Goal: Information Seeking & Learning: Find specific fact

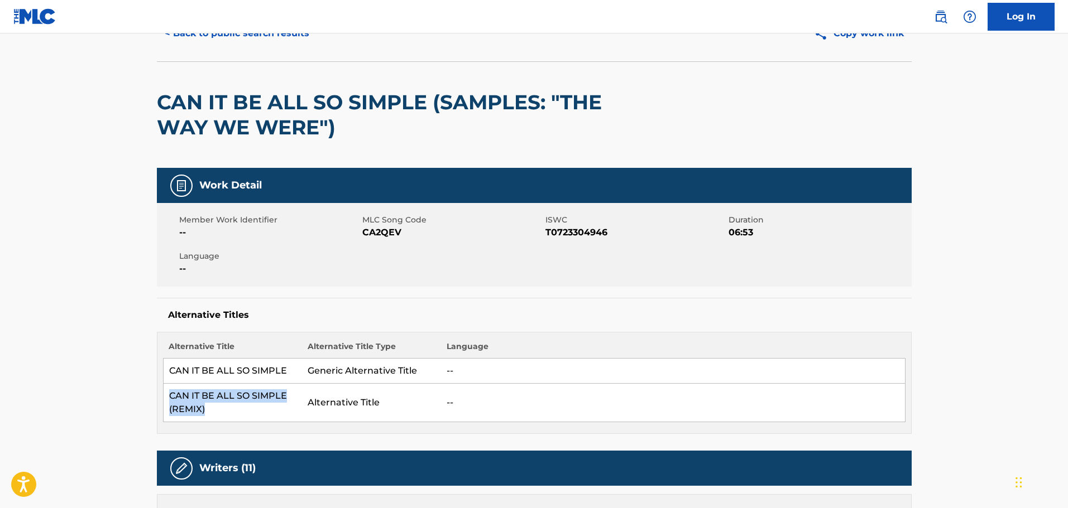
click at [244, 37] on button "< Back to public search results" at bounding box center [237, 34] width 160 height 28
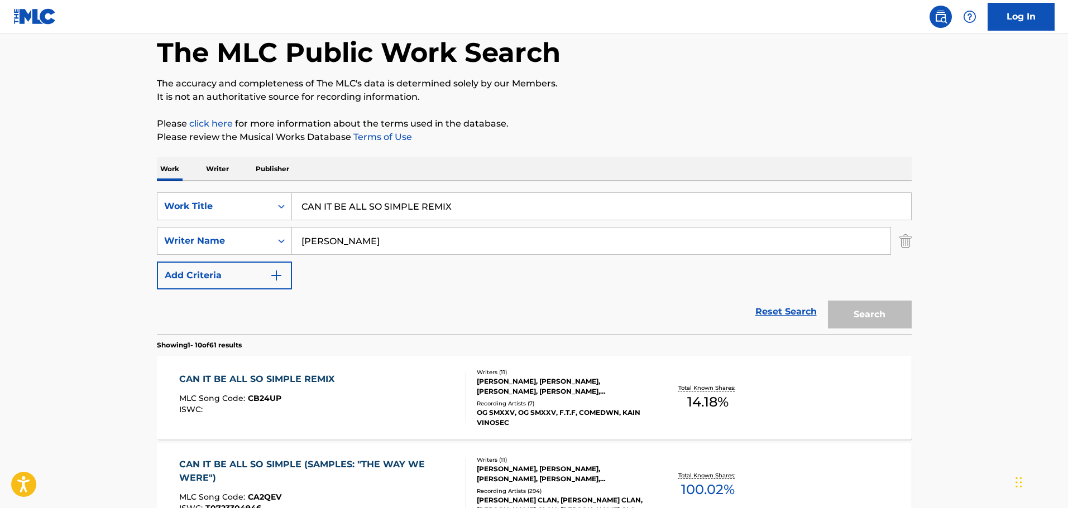
scroll to position [147, 0]
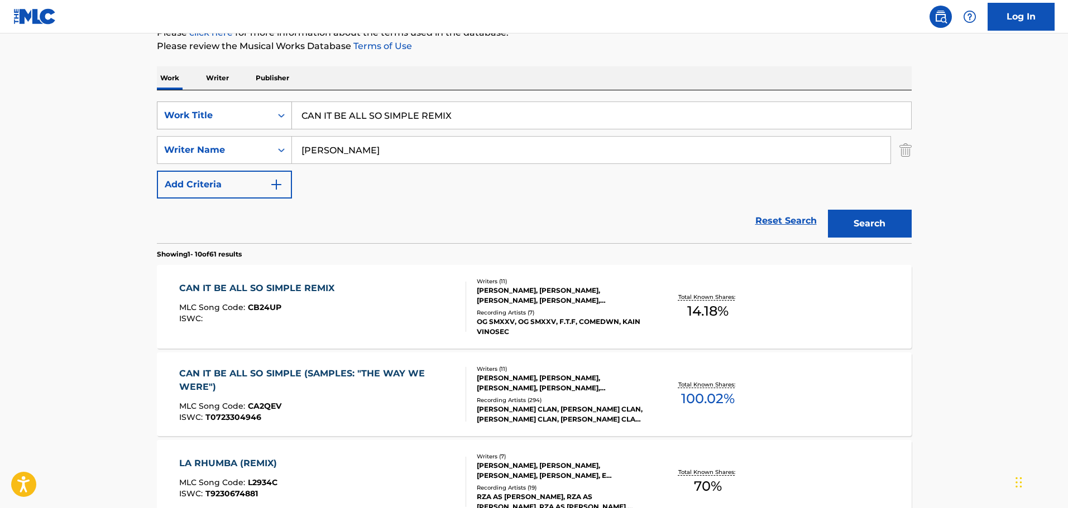
drag, startPoint x: 455, startPoint y: 118, endPoint x: 249, endPoint y: 122, distance: 206.0
click at [249, 122] on div "SearchWithCriteria74fa9f6b-87f2-4be0-bbee-7106758ee862 Work Title CAN IT BE ALL…" at bounding box center [534, 116] width 755 height 28
paste input "DA GOOD DIE YOUNG"
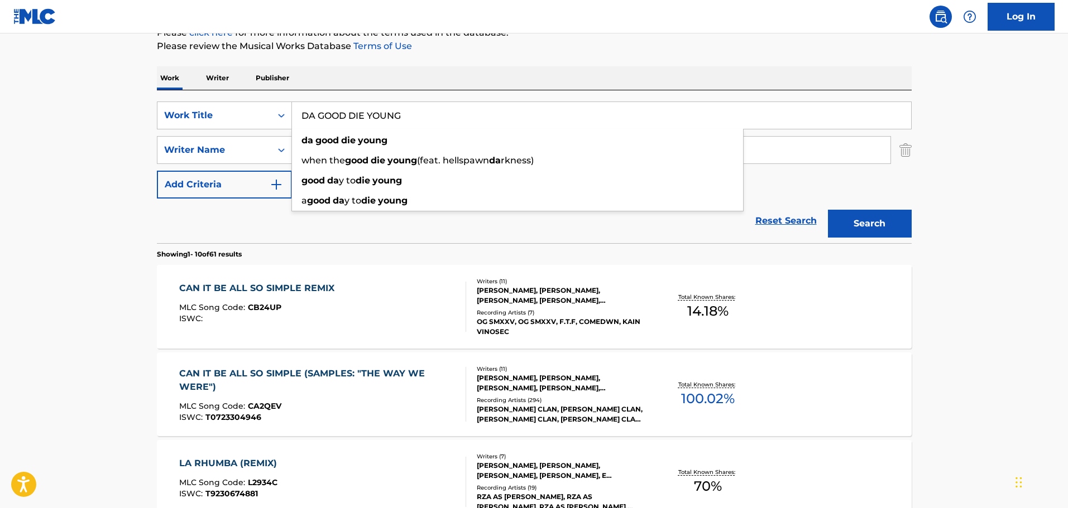
type input "DA GOOD DIE YOUNG"
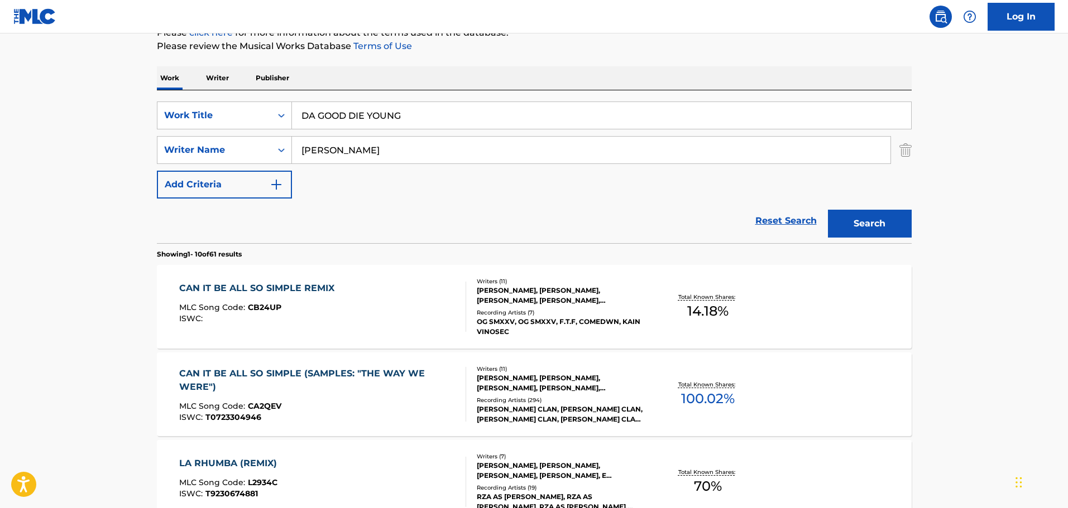
click at [852, 222] on button "Search" at bounding box center [870, 224] width 84 height 28
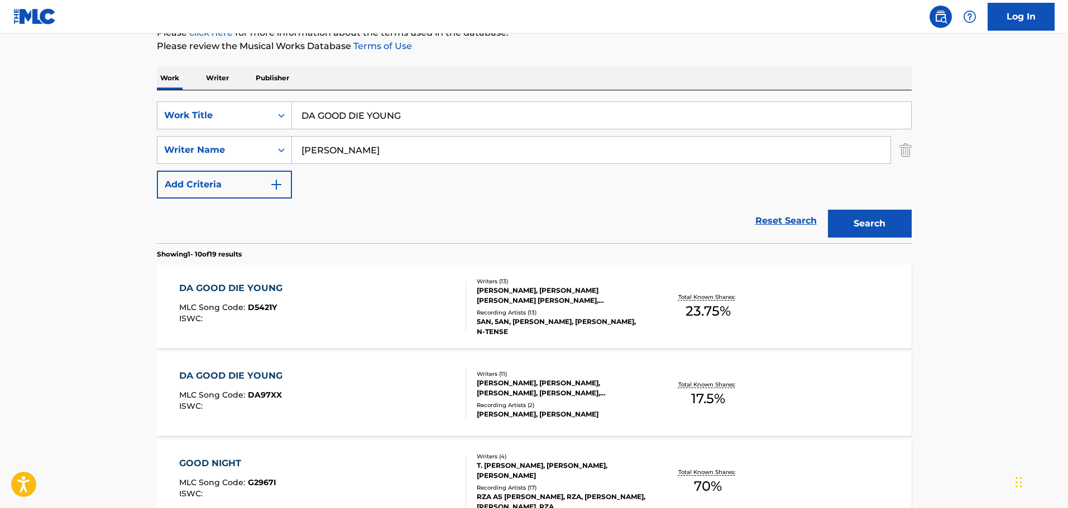
click at [318, 310] on div "DA GOOD DIE YOUNG MLC Song Code : D5421Y ISWC :" at bounding box center [322, 307] width 287 height 50
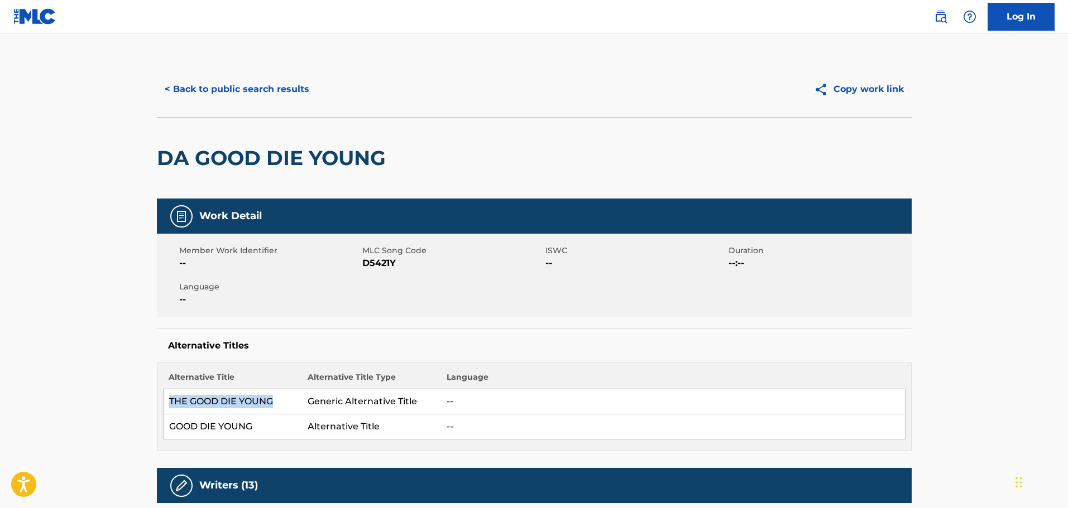
drag, startPoint x: 284, startPoint y: 399, endPoint x: 170, endPoint y: 395, distance: 113.9
click at [170, 395] on td "THE GOOD DIE YOUNG" at bounding box center [232, 402] width 139 height 25
copy td "THE GOOD DIE YOUNG"
drag, startPoint x: 271, startPoint y: 424, endPoint x: 166, endPoint y: 424, distance: 104.9
click at [166, 424] on td "GOOD DIE YOUNG" at bounding box center [232, 427] width 139 height 25
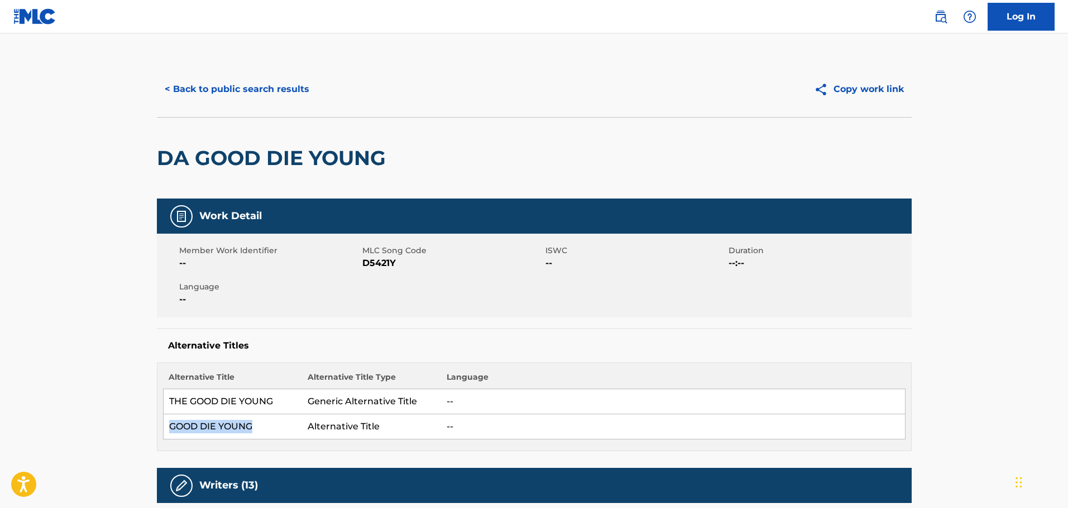
copy td "GOOD DIE YOUNG"
click at [194, 86] on button "< Back to public search results" at bounding box center [237, 89] width 160 height 28
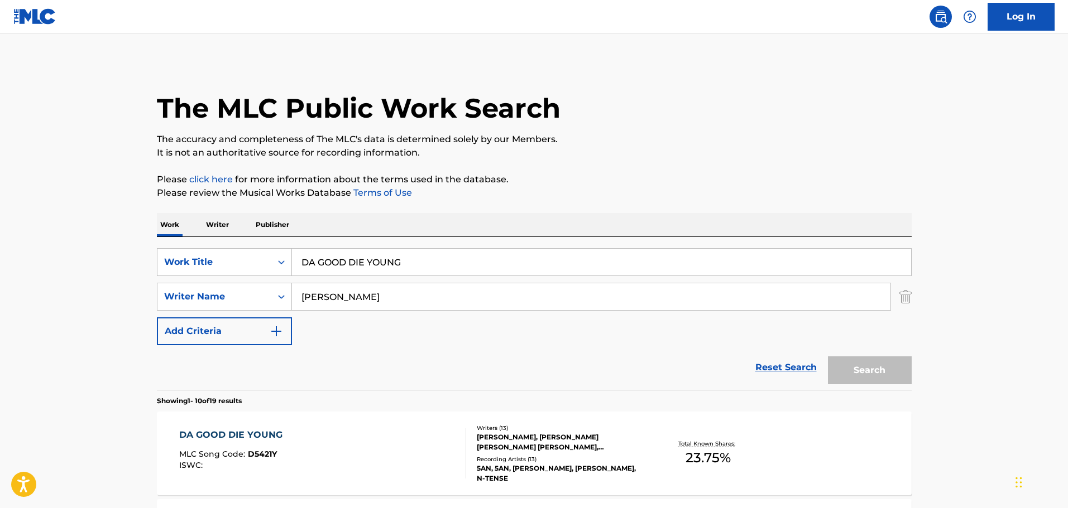
scroll to position [147, 0]
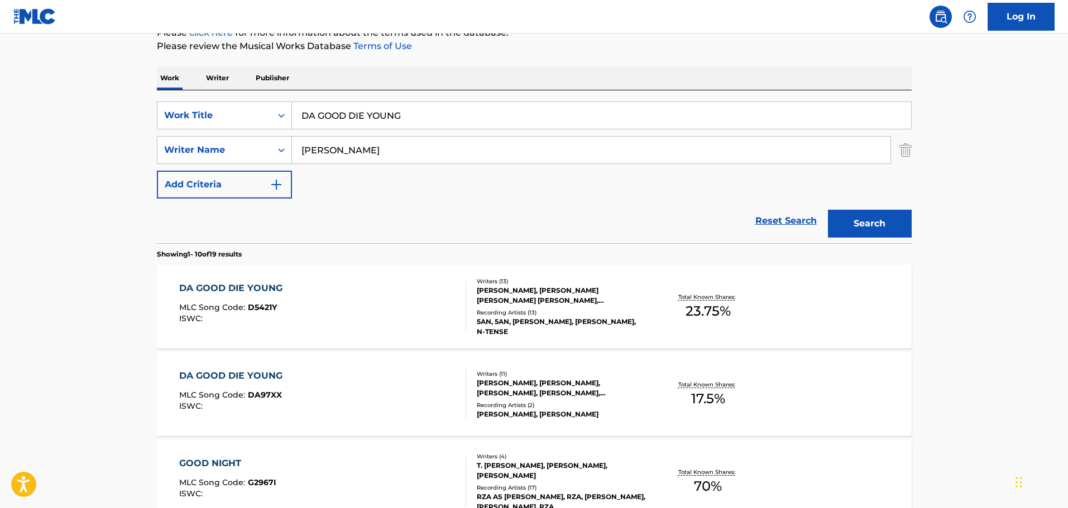
click at [337, 389] on div "DA GOOD DIE YOUNG MLC Song Code : DA97XX ISWC :" at bounding box center [322, 395] width 287 height 50
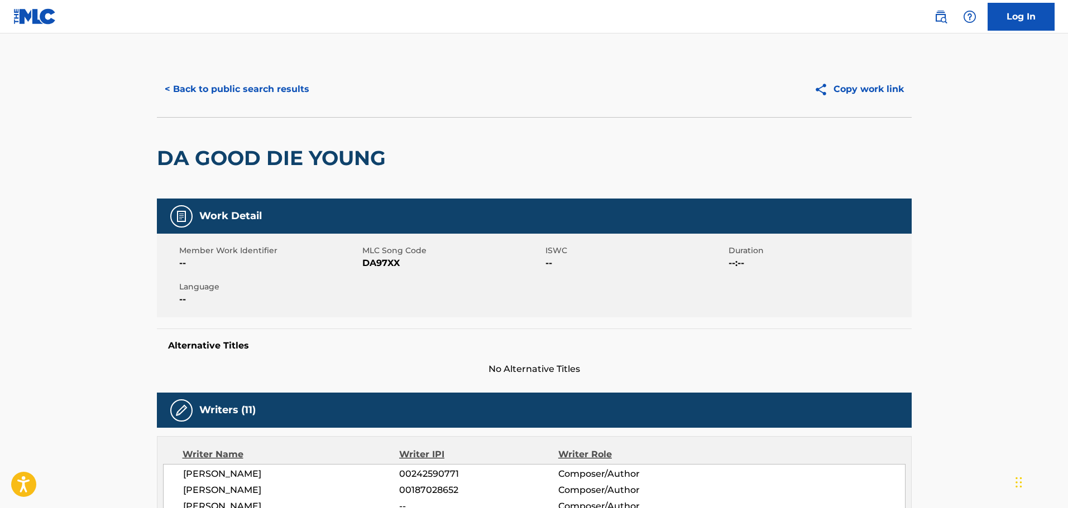
click at [255, 92] on button "< Back to public search results" at bounding box center [237, 89] width 160 height 28
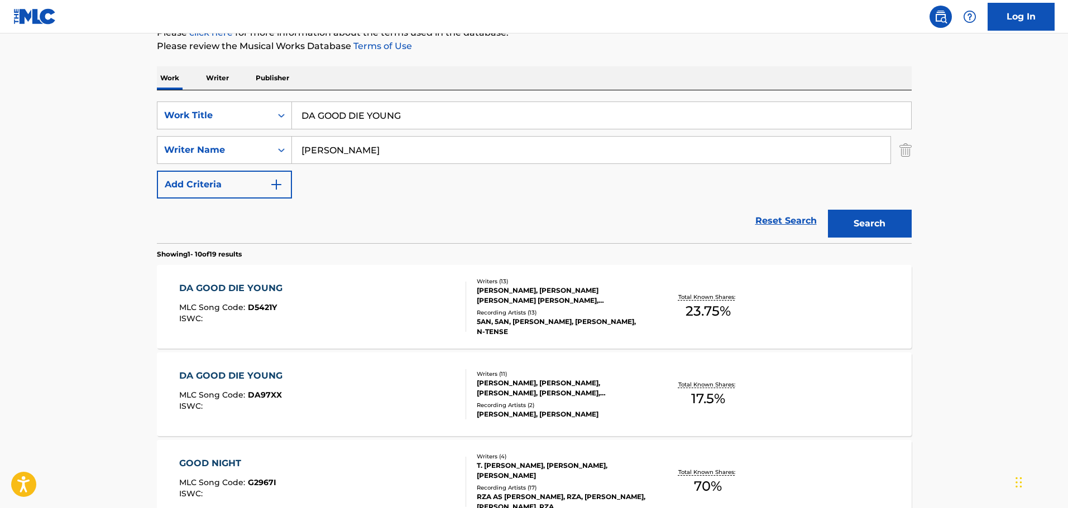
click at [267, 271] on div "DA GOOD DIE YOUNG MLC Song Code : D5421Y ISWC : Writers ( 13 ) [PERSON_NAME], […" at bounding box center [534, 307] width 755 height 84
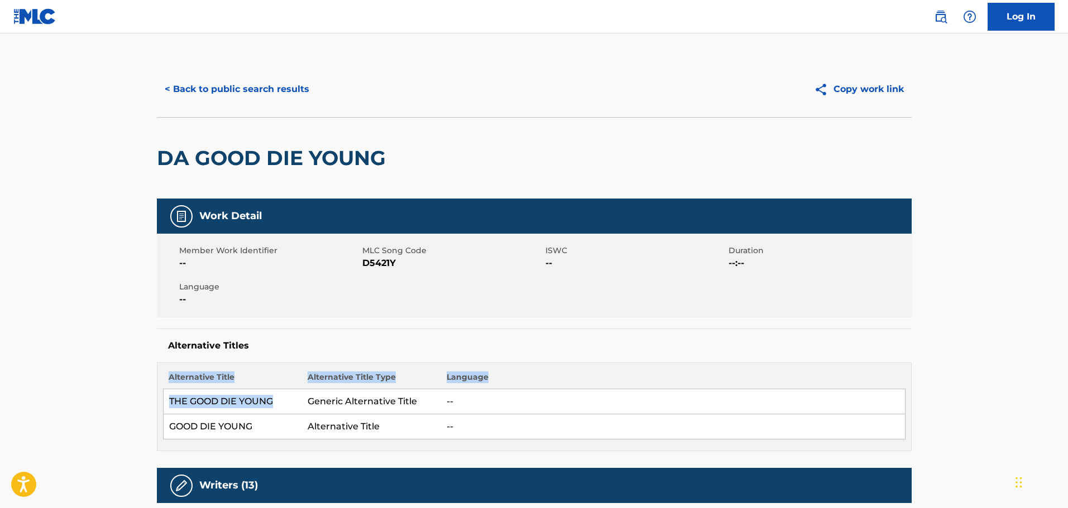
drag, startPoint x: 275, startPoint y: 405, endPoint x: 162, endPoint y: 401, distance: 112.8
click at [162, 401] on div "Alternative Title Alternative Title Type Language THE GOOD DIE YOUNG Generic Al…" at bounding box center [534, 407] width 755 height 89
click at [297, 410] on td "THE GOOD DIE YOUNG" at bounding box center [232, 402] width 139 height 25
drag, startPoint x: 290, startPoint y: 406, endPoint x: 170, endPoint y: 398, distance: 120.9
click at [170, 398] on td "THE GOOD DIE YOUNG" at bounding box center [232, 402] width 139 height 25
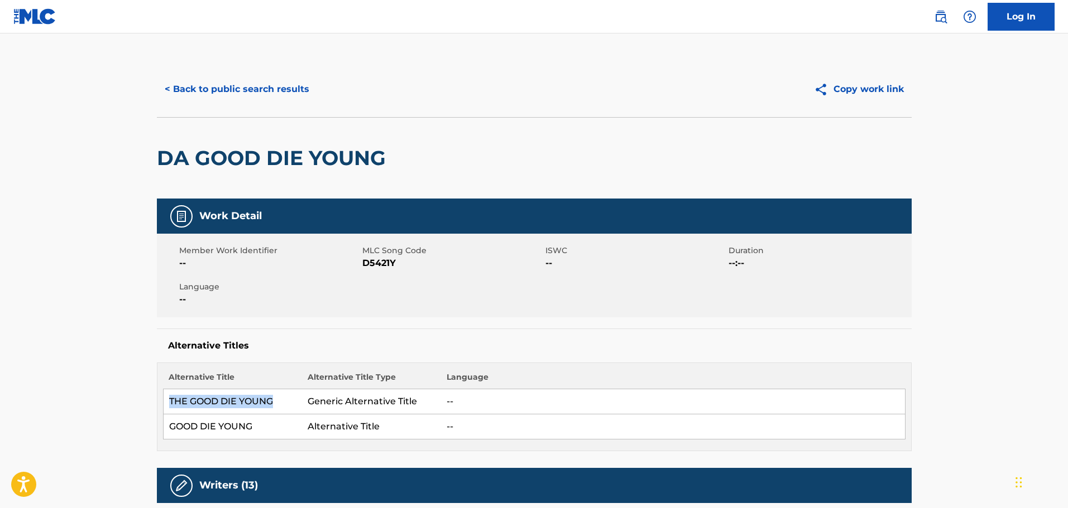
copy td "THE GOOD DIE YOUNG"
click at [272, 88] on button "< Back to public search results" at bounding box center [237, 89] width 160 height 28
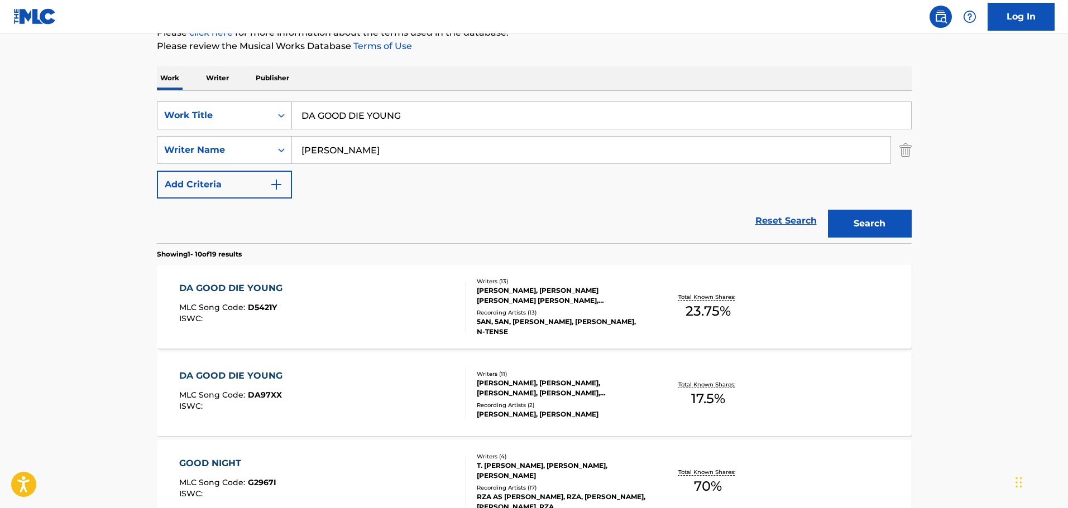
drag, startPoint x: 416, startPoint y: 113, endPoint x: 227, endPoint y: 118, distance: 189.3
click at [227, 118] on div "SearchWithCriteria74fa9f6b-87f2-4be0-bbee-7106758ee862 Work Title DA GOOD DIE Y…" at bounding box center [534, 116] width 755 height 28
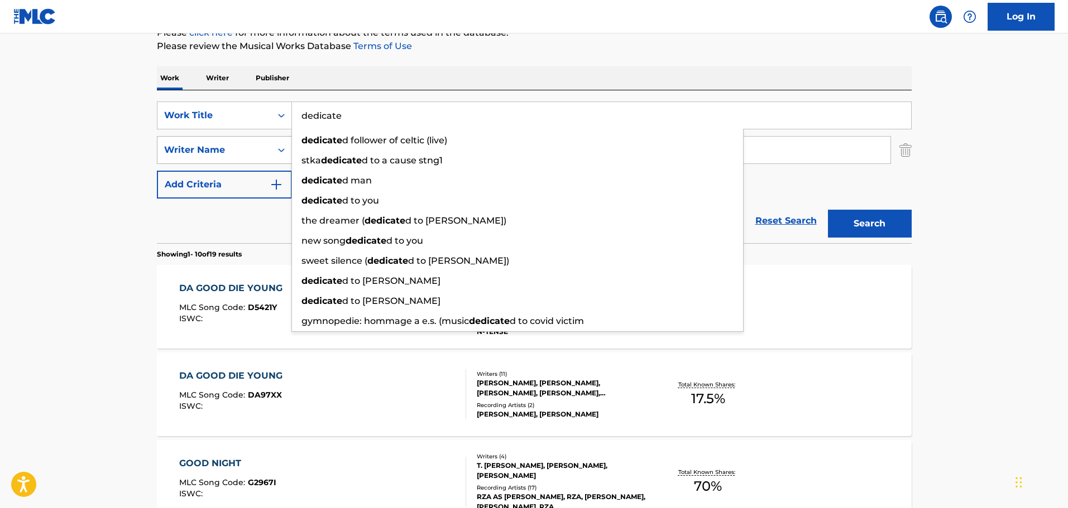
click at [828, 210] on button "Search" at bounding box center [870, 224] width 84 height 28
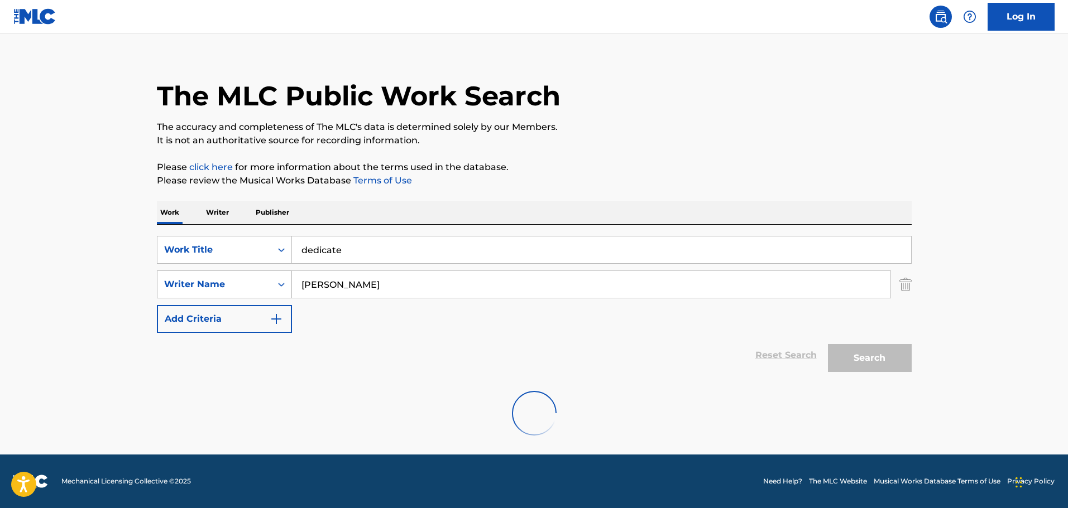
scroll to position [0, 0]
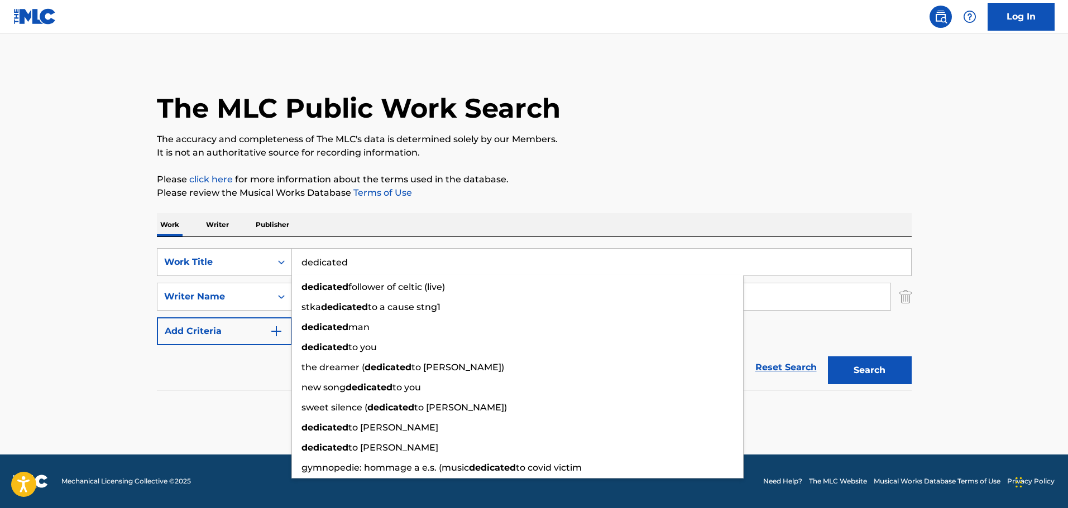
type input "dedicated"
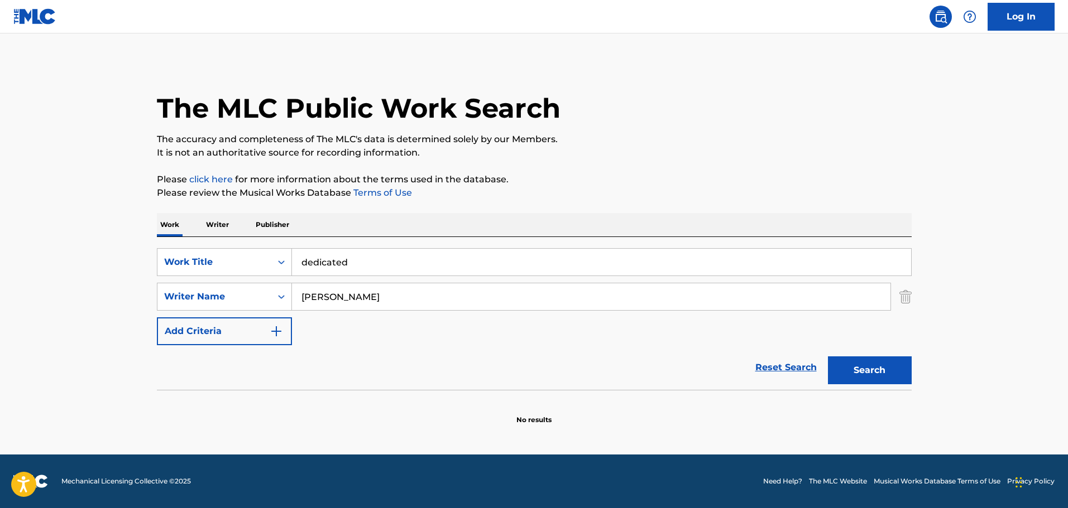
click at [862, 332] on div "SearchWithCriteria74fa9f6b-87f2-4be0-bbee-7106758ee862 Work Title dedicated Sea…" at bounding box center [534, 296] width 755 height 97
click at [848, 361] on button "Search" at bounding box center [870, 371] width 84 height 28
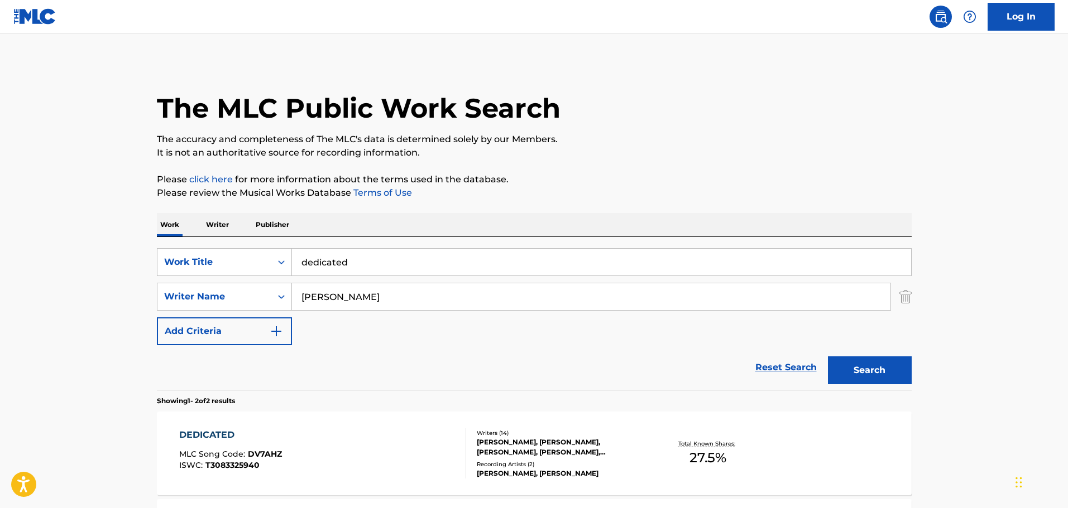
click at [238, 467] on span "T3083325940" at bounding box center [232, 465] width 54 height 10
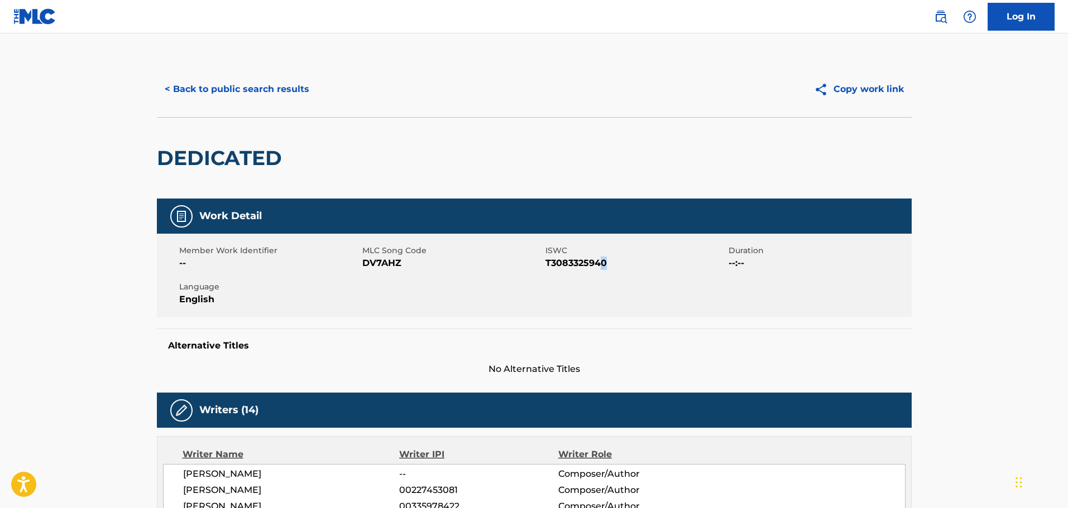
drag, startPoint x: 603, startPoint y: 262, endPoint x: 613, endPoint y: 259, distance: 11.1
click at [606, 261] on span "T3083325940" at bounding box center [635, 263] width 180 height 13
click at [617, 264] on span "T3083325940" at bounding box center [635, 263] width 180 height 13
drag, startPoint x: 612, startPoint y: 266, endPoint x: 544, endPoint y: 266, distance: 68.1
click at [544, 266] on div "Member Work Identifier -- MLC Song Code DV7AHZ ISWC T3083325940 Duration --:-- …" at bounding box center [534, 276] width 755 height 84
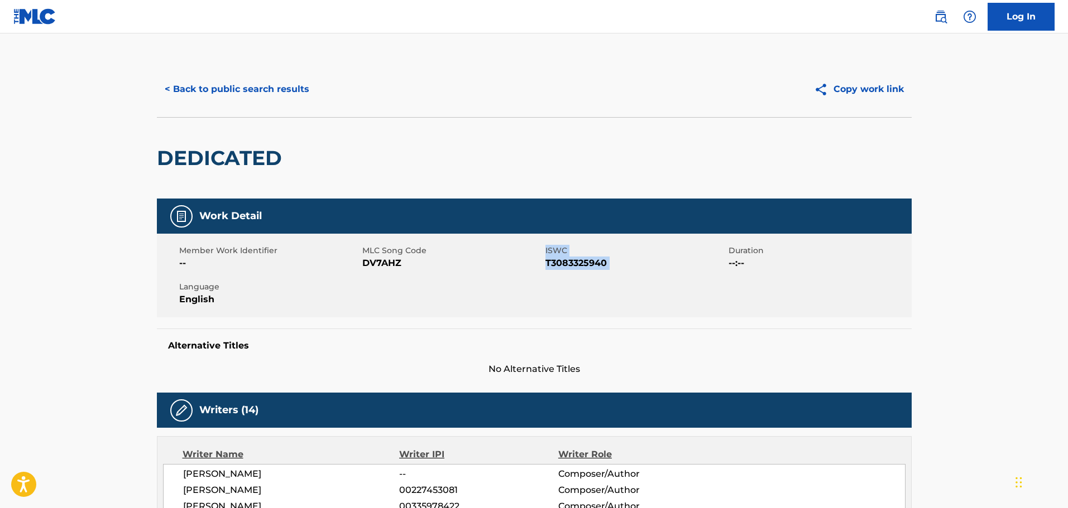
click at [623, 273] on div "Member Work Identifier -- MLC Song Code DV7AHZ ISWC T3083325940 Duration --:-- …" at bounding box center [534, 276] width 755 height 84
click at [614, 264] on span "T3083325940" at bounding box center [635, 263] width 180 height 13
drag, startPoint x: 613, startPoint y: 263, endPoint x: 546, endPoint y: 267, distance: 67.7
click at [546, 267] on span "T3083325940" at bounding box center [635, 263] width 180 height 13
copy span "T3083325940"
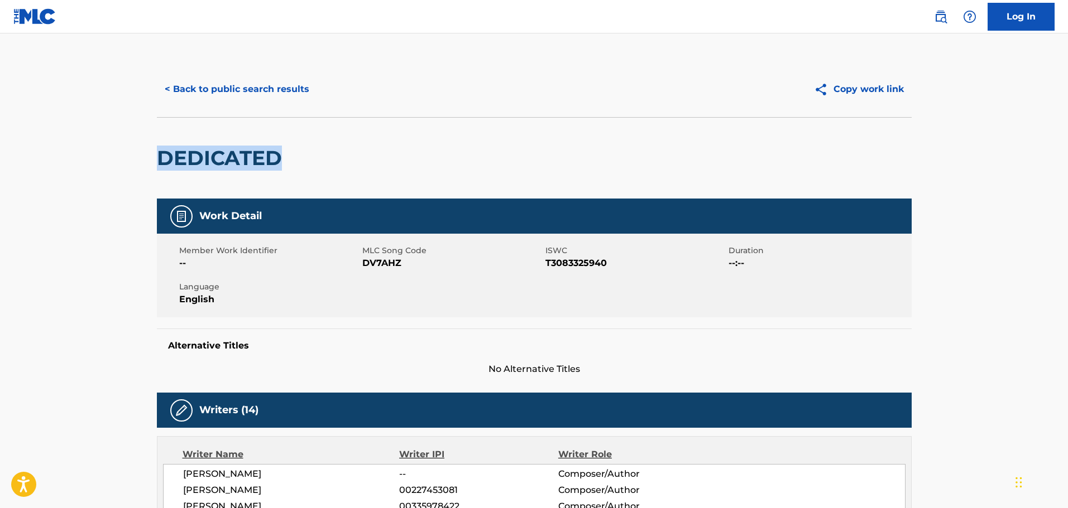
drag, startPoint x: 314, startPoint y: 145, endPoint x: 160, endPoint y: 149, distance: 154.1
click at [160, 149] on div "DEDICATED" at bounding box center [534, 157] width 755 height 81
copy h2 "DEDICATED"
click at [272, 87] on button "< Back to public search results" at bounding box center [237, 89] width 160 height 28
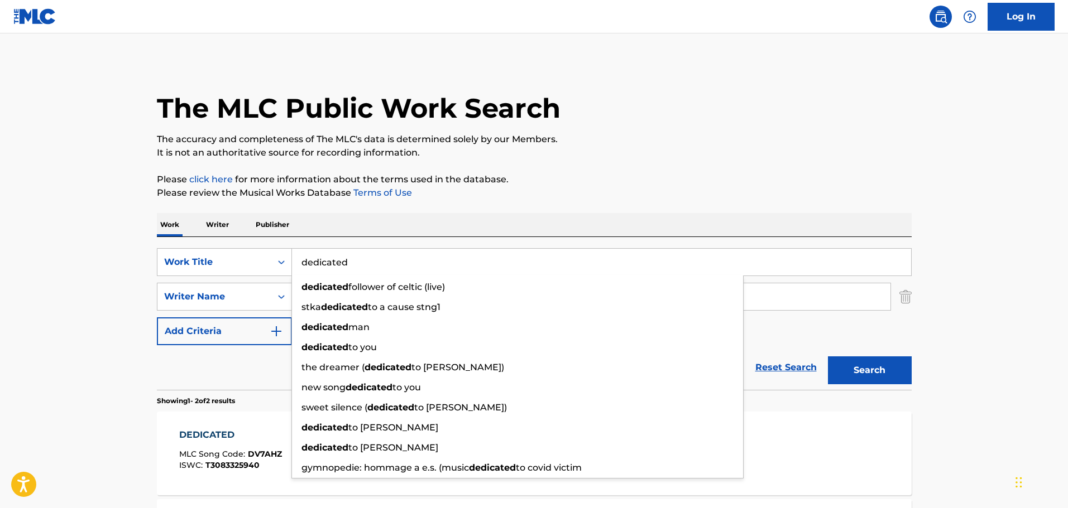
drag, startPoint x: 412, startPoint y: 271, endPoint x: 309, endPoint y: 270, distance: 103.8
click at [309, 270] on input "dedicated" at bounding box center [601, 262] width 619 height 27
type input "d"
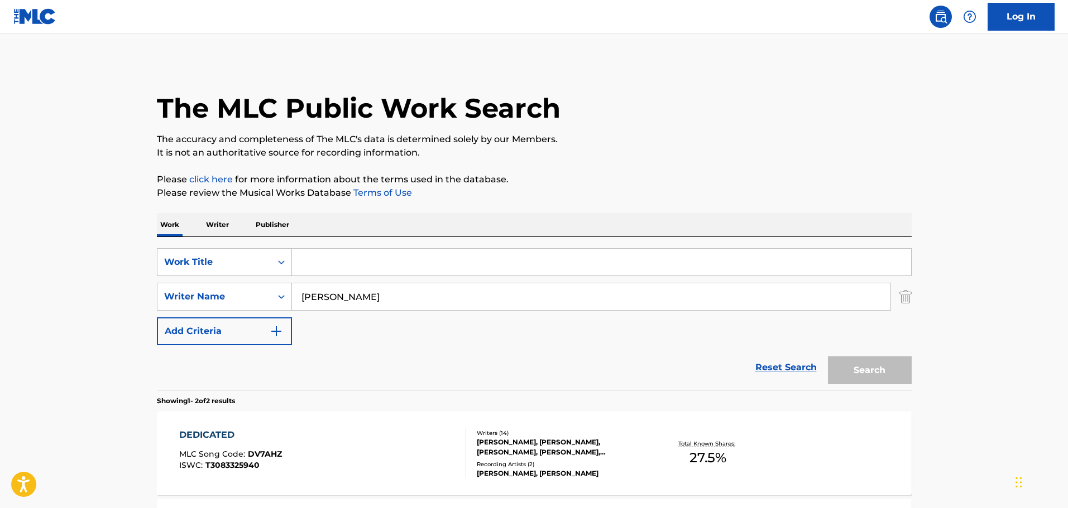
paste input "EDUCATION"
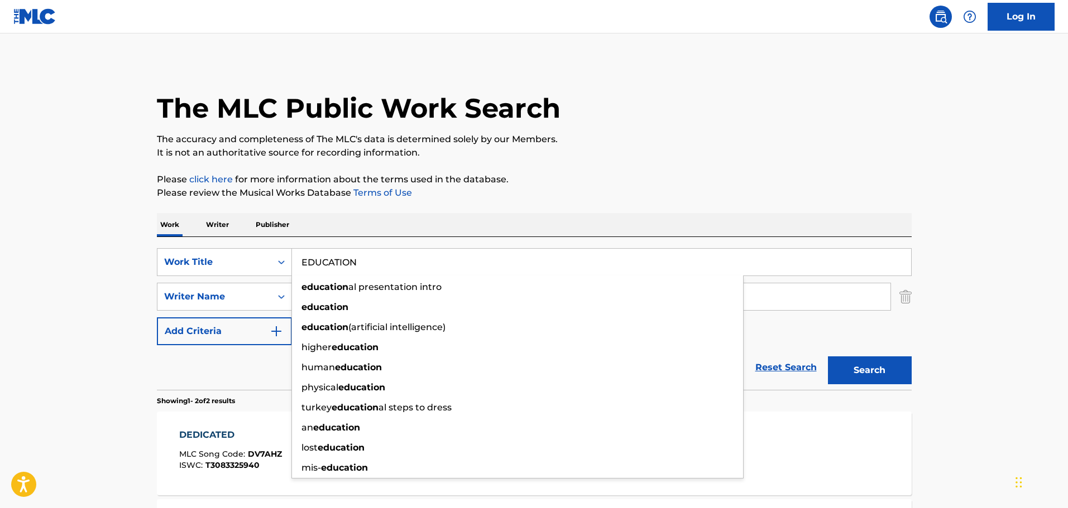
type input "EDUCATION"
click at [828, 357] on button "Search" at bounding box center [870, 371] width 84 height 28
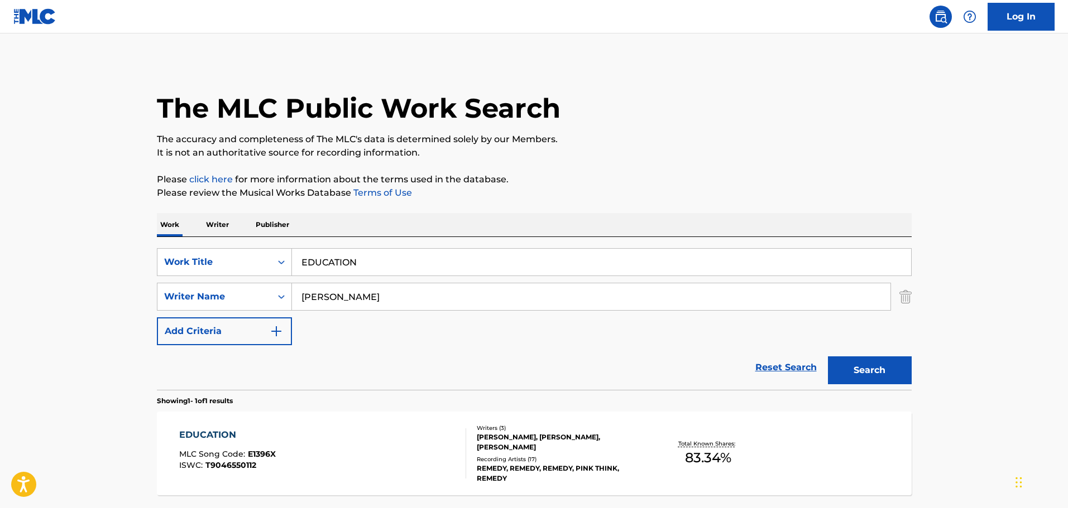
click at [325, 432] on div "EDUCATION MLC Song Code : E1396X ISWC : T9046550112" at bounding box center [322, 454] width 287 height 50
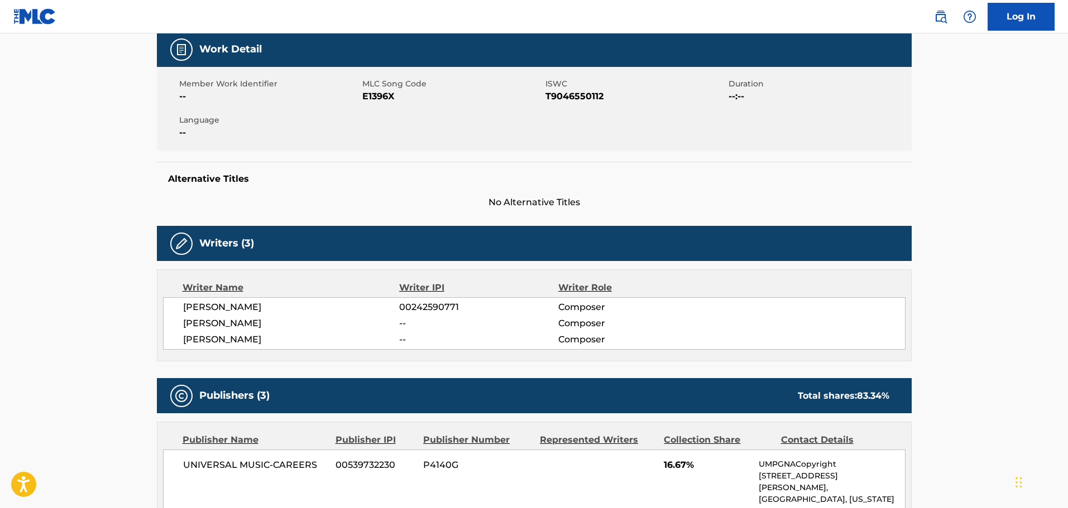
scroll to position [167, 0]
